Goal: Task Accomplishment & Management: Manage account settings

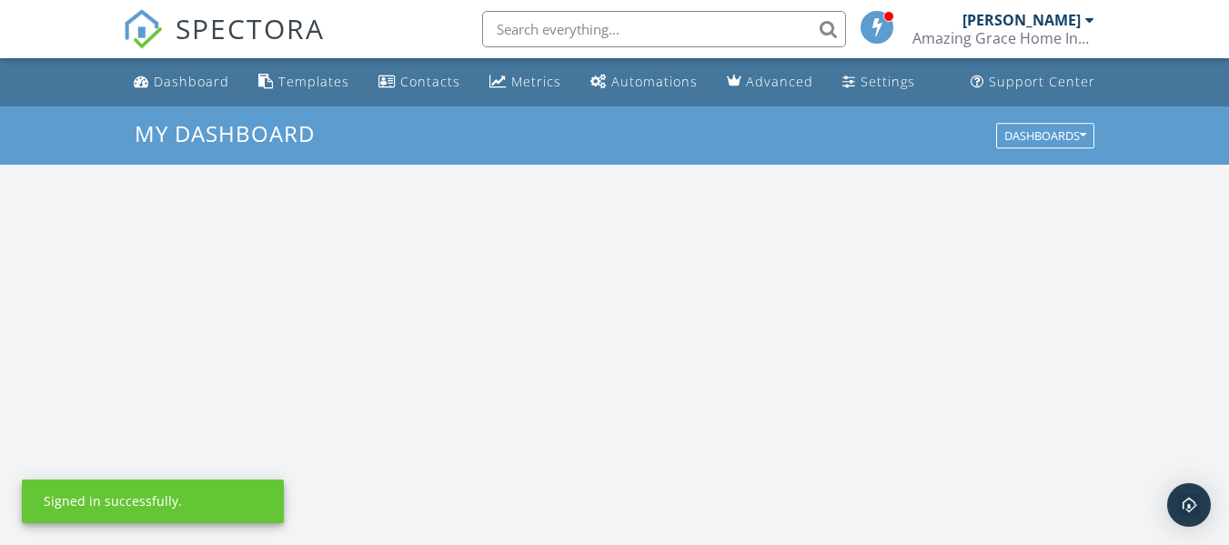
scroll to position [1684, 1257]
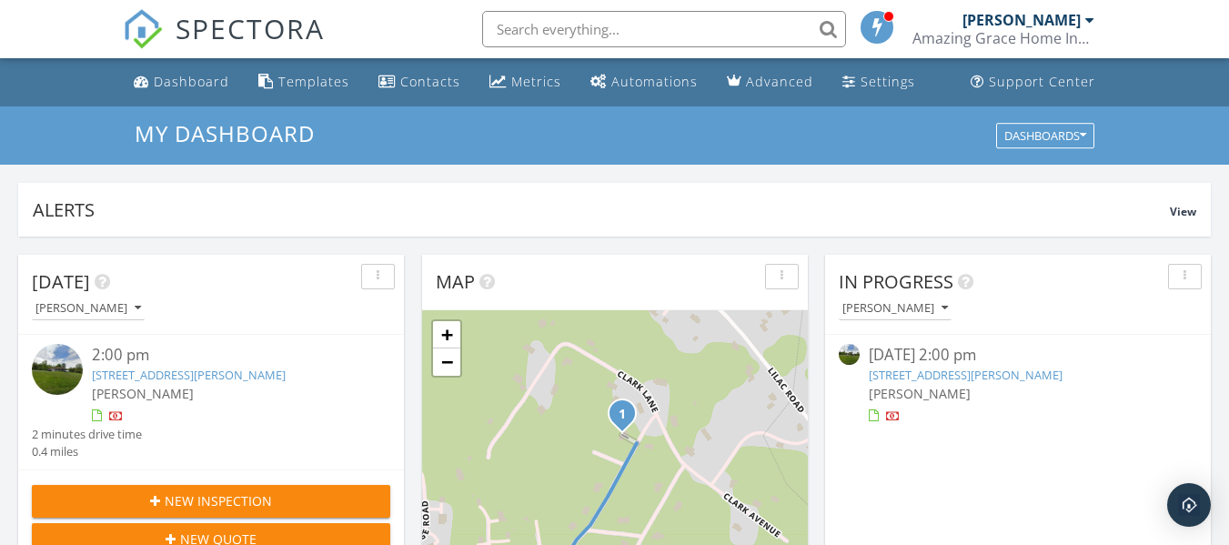
click at [117, 418] on div at bounding box center [116, 417] width 15 height 15
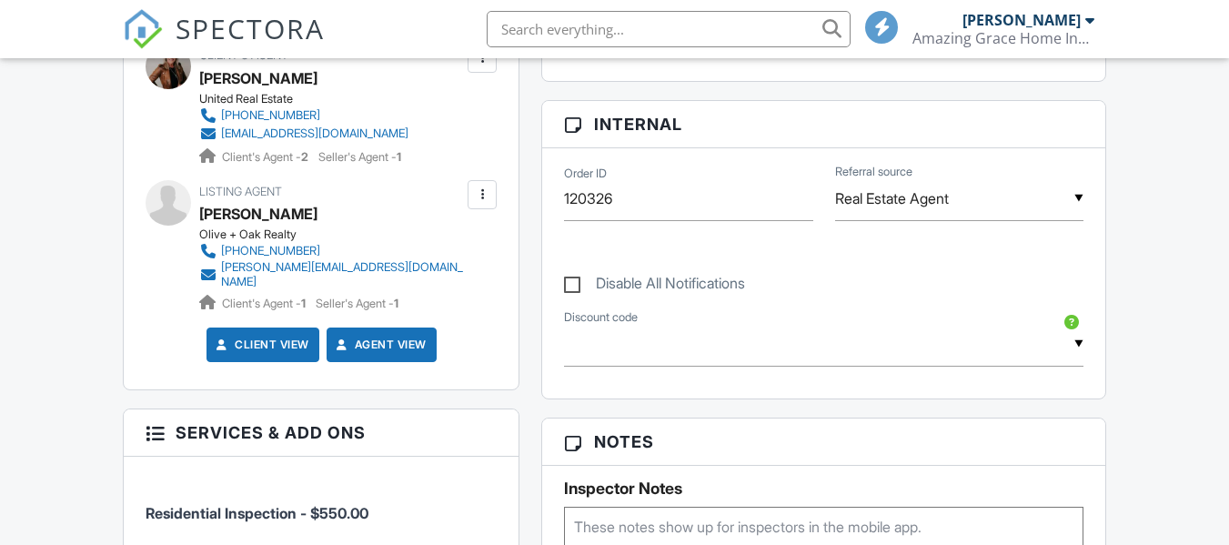
scroll to position [1183, 0]
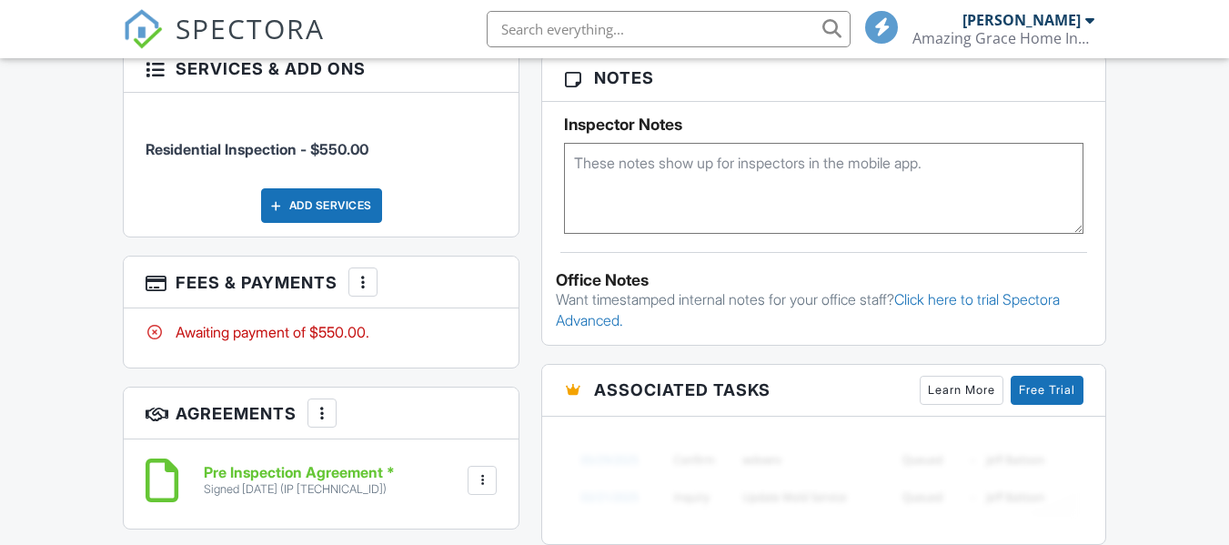
click at [367, 280] on div at bounding box center [363, 282] width 18 height 18
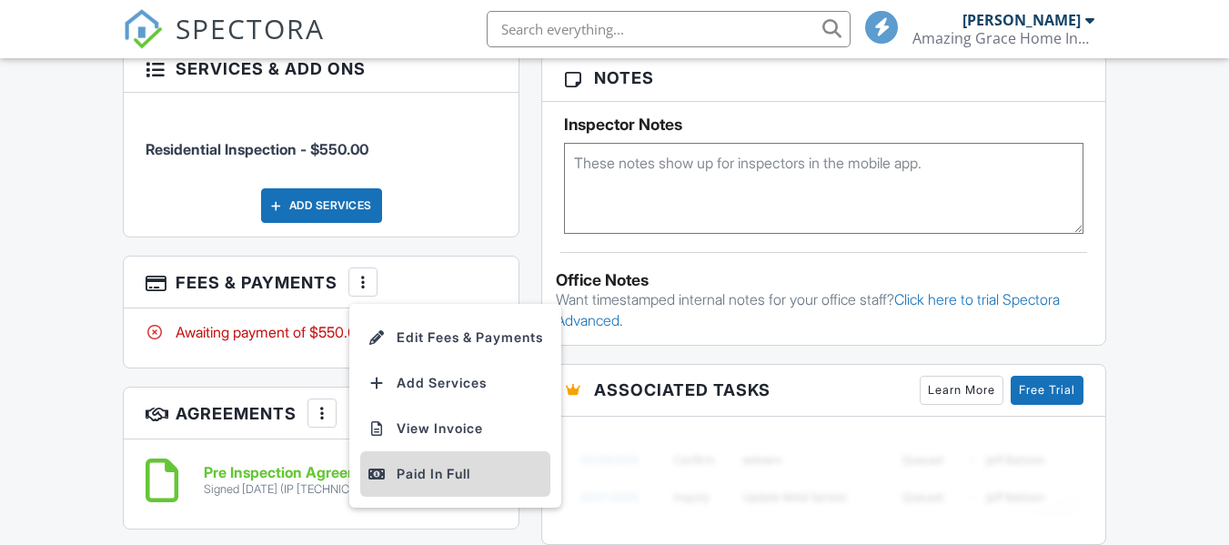
click at [437, 465] on div "Paid In Full" at bounding box center [456, 474] width 176 height 22
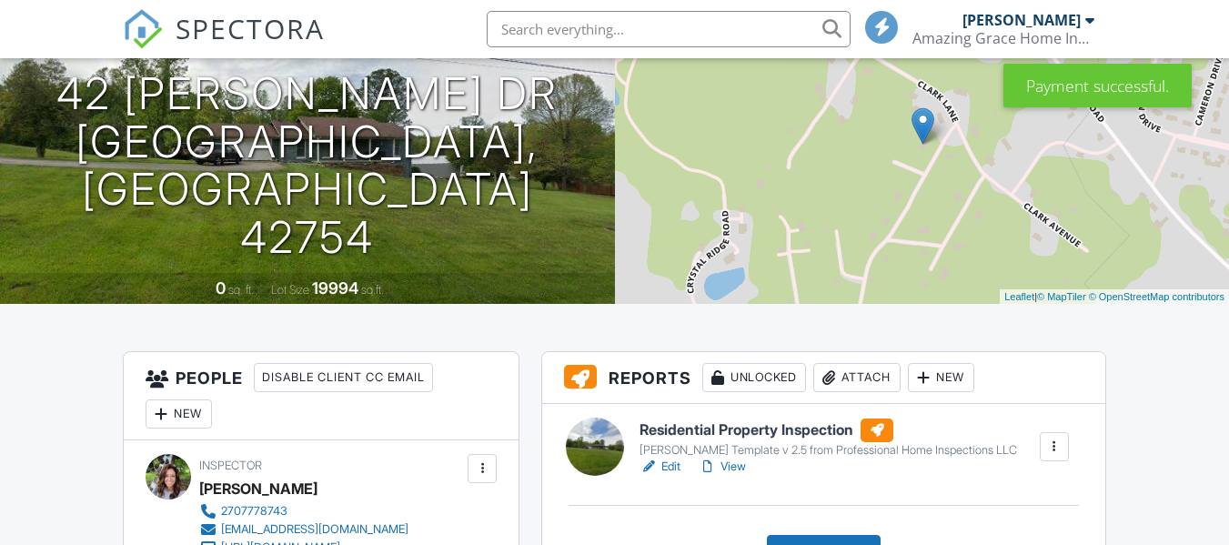
click at [748, 430] on h6 "Residential Property Inspection" at bounding box center [829, 430] width 378 height 24
